Goal: Register for event/course

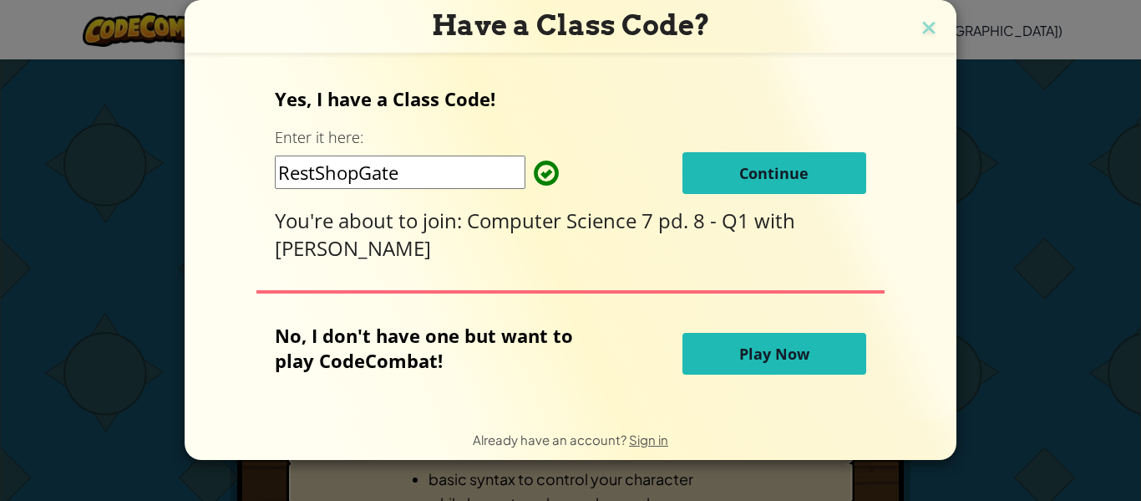
click at [434, 175] on input "RestShopGate" at bounding box center [400, 171] width 251 height 33
click at [789, 157] on button "Continue" at bounding box center [775, 173] width 184 height 42
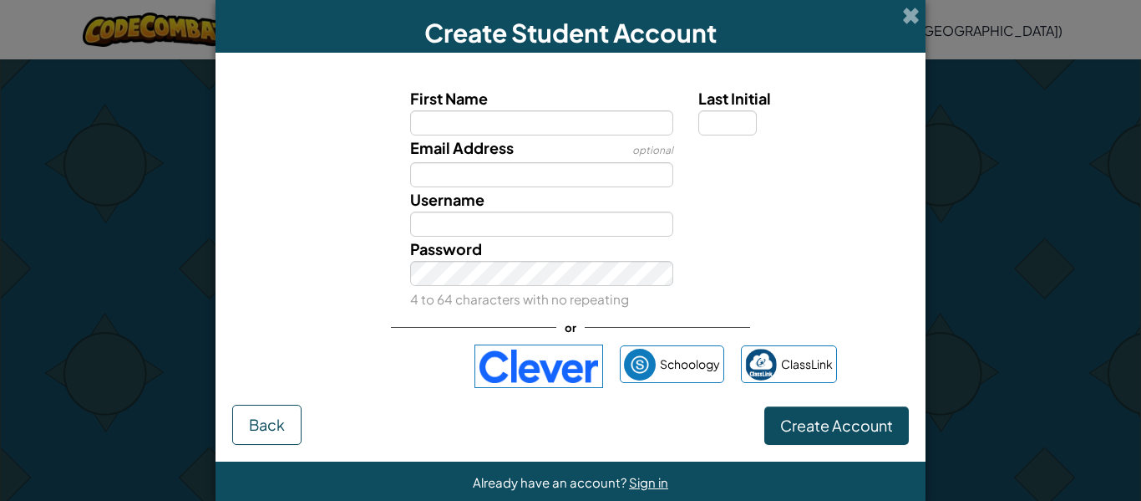
click at [773, 316] on div "First Name Last Initial Email Address optional Username Password 4 to 64 charac…" at bounding box center [570, 236] width 677 height 335
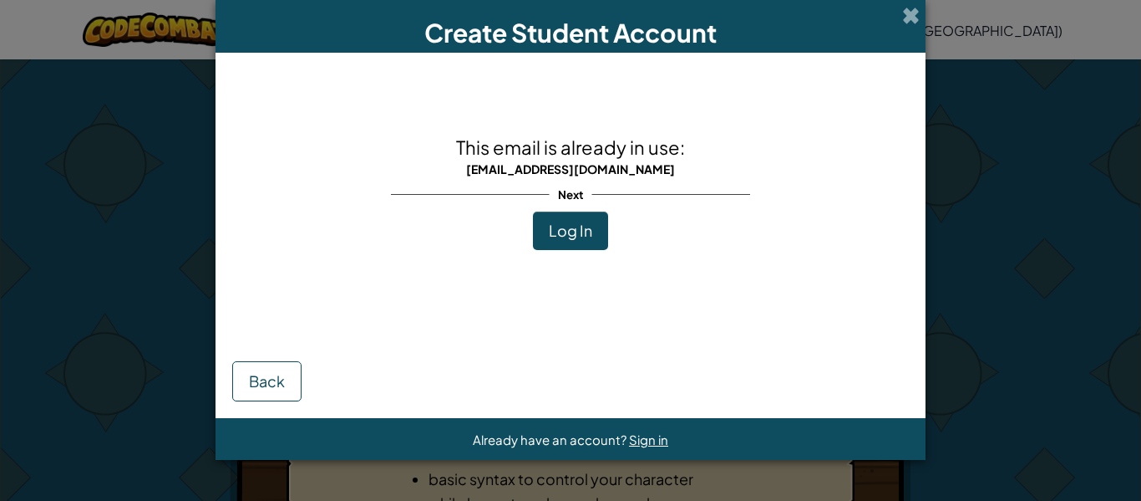
click at [577, 234] on span "Log In" at bounding box center [570, 230] width 43 height 19
